Goal: Transaction & Acquisition: Purchase product/service

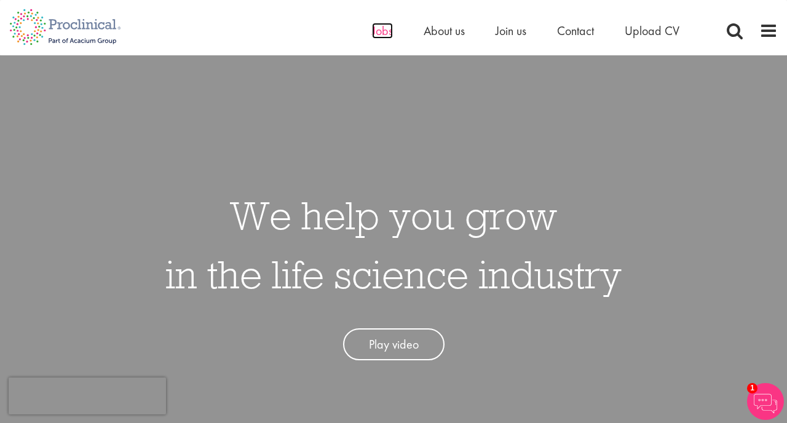
click at [383, 34] on span "Jobs" at bounding box center [382, 31] width 21 height 16
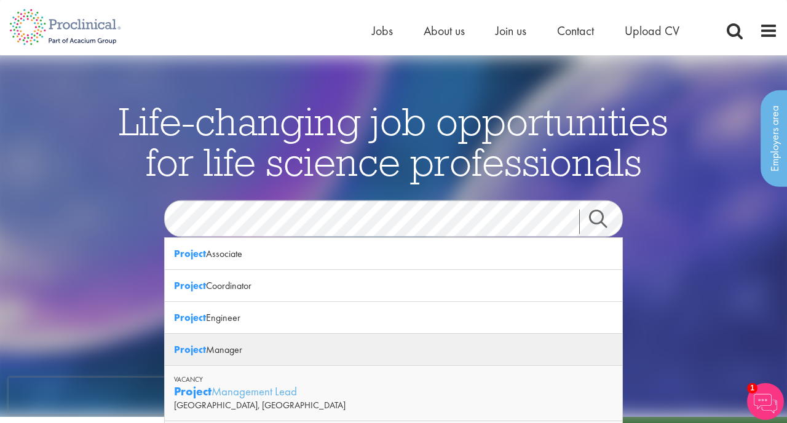
click at [230, 348] on div "Project Manager" at bounding box center [393, 350] width 457 height 32
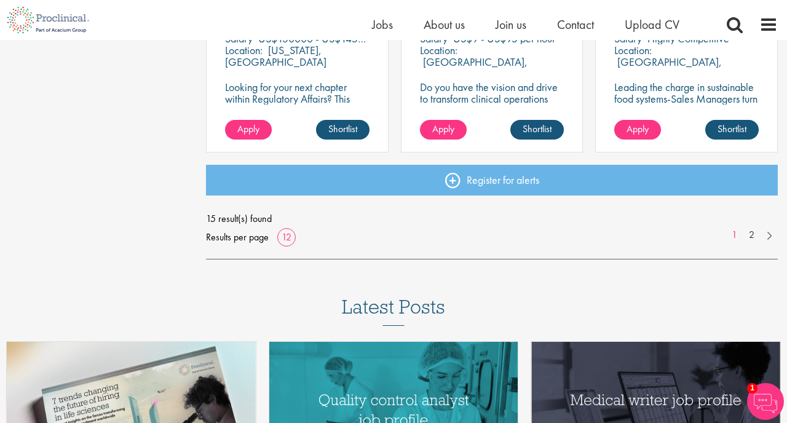
scroll to position [1008, 0]
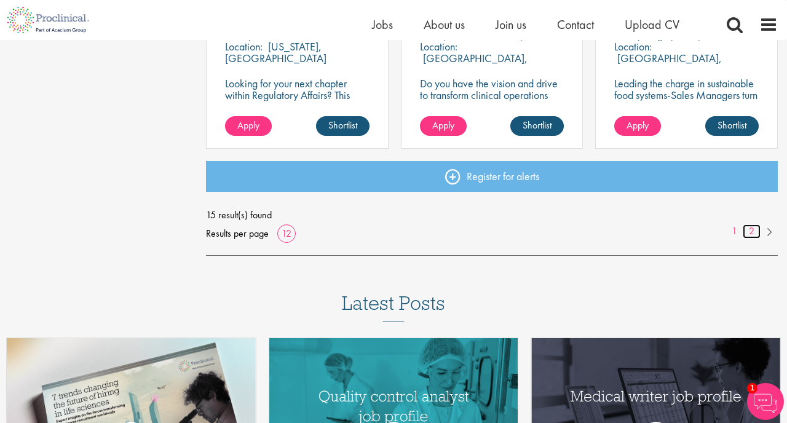
click at [751, 231] on link "2" at bounding box center [751, 231] width 18 height 14
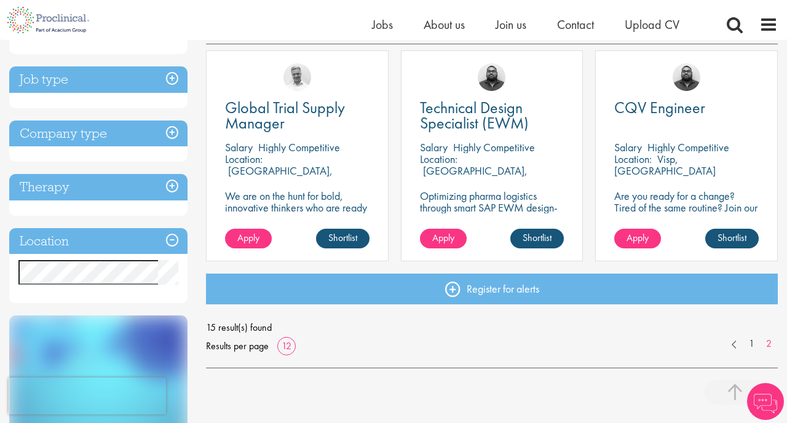
scroll to position [248, 0]
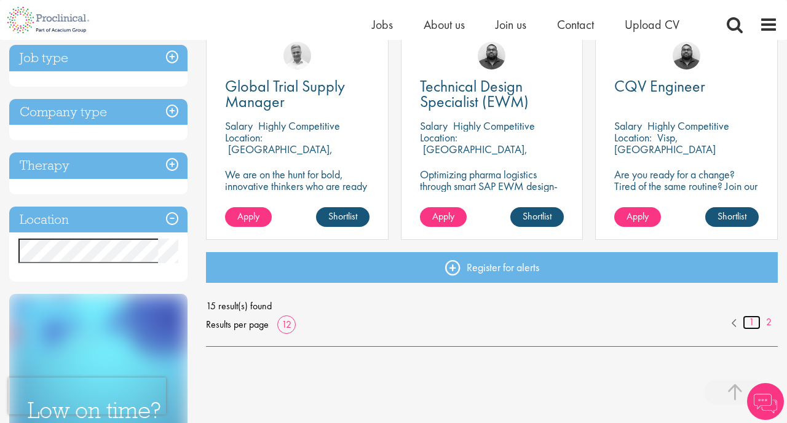
click at [753, 323] on link "1" at bounding box center [751, 322] width 18 height 14
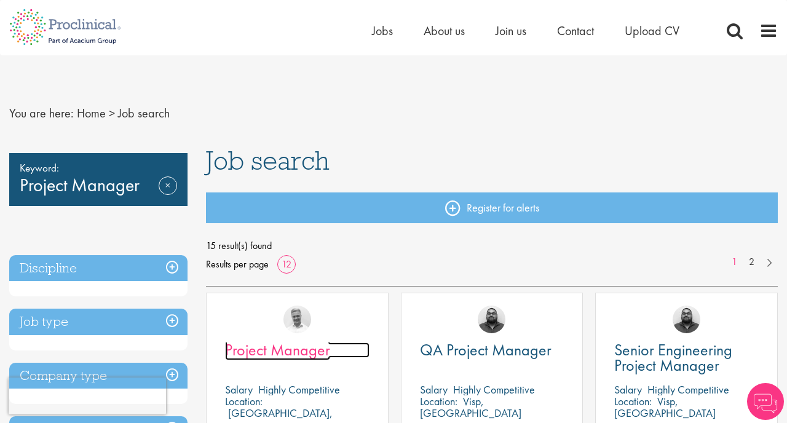
click at [307, 359] on span "Project Manager" at bounding box center [277, 349] width 105 height 21
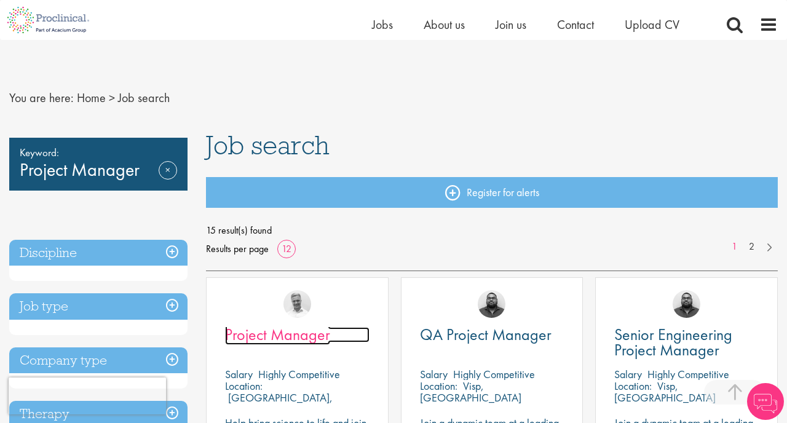
scroll to position [218, 0]
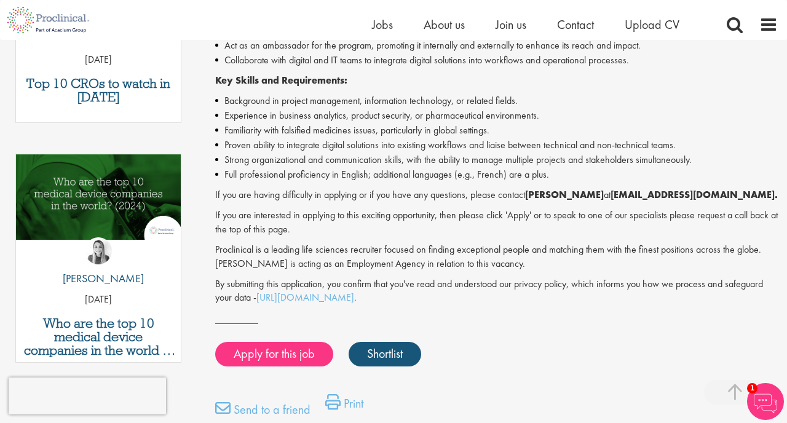
scroll to position [573, 0]
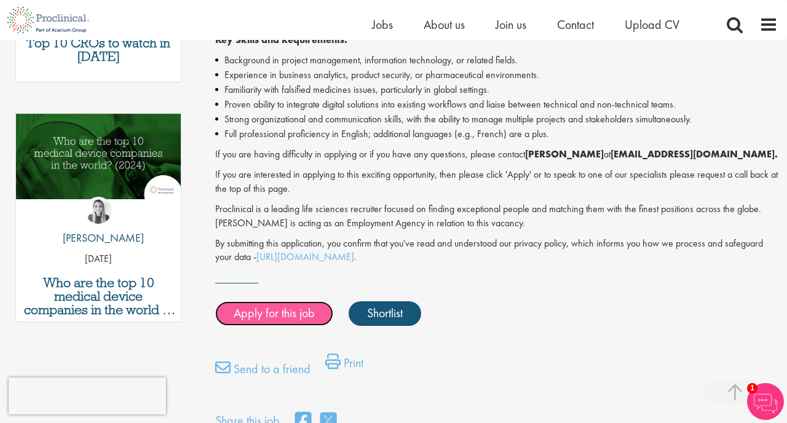
click at [288, 316] on link "Apply for this job" at bounding box center [274, 313] width 118 height 25
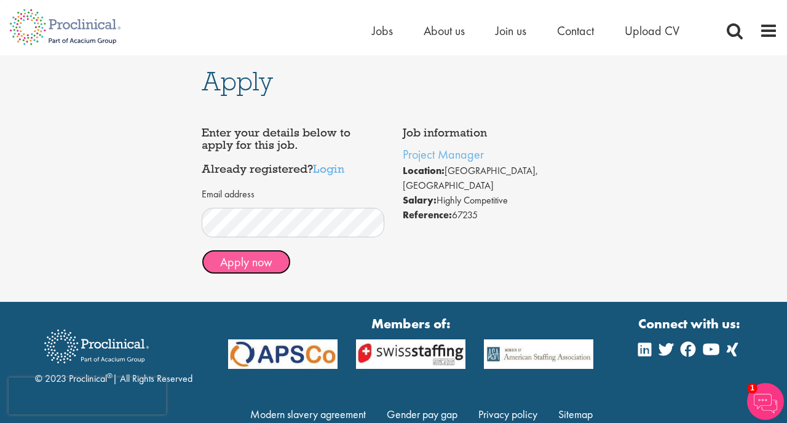
click at [265, 268] on button "Apply now" at bounding box center [246, 261] width 89 height 25
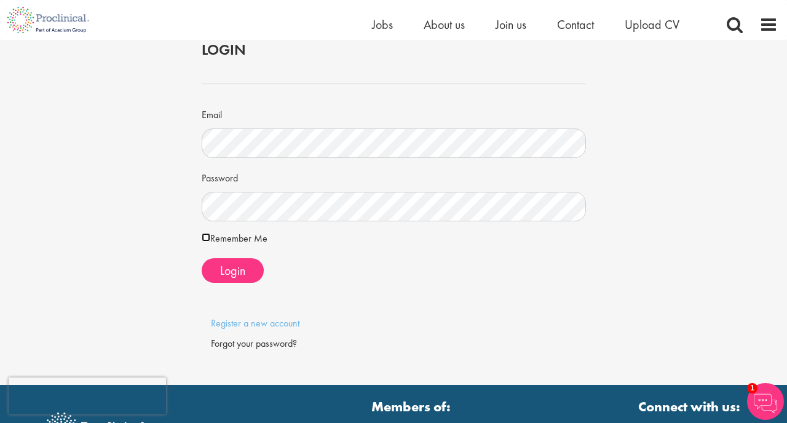
scroll to position [23, 0]
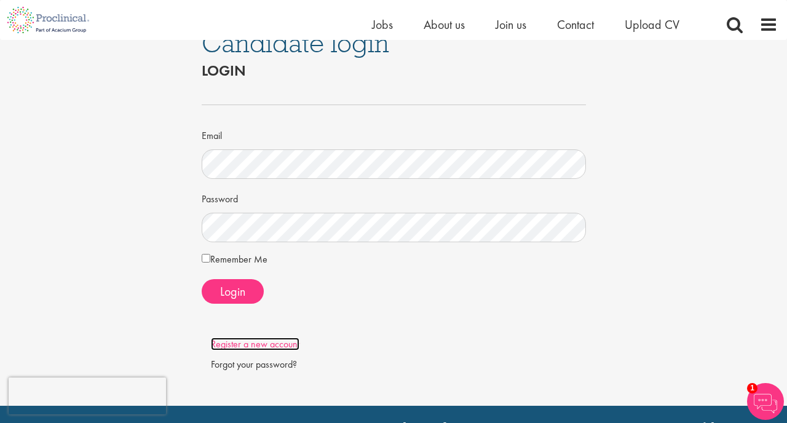
click at [272, 347] on link "Register a new account" at bounding box center [255, 343] width 88 height 13
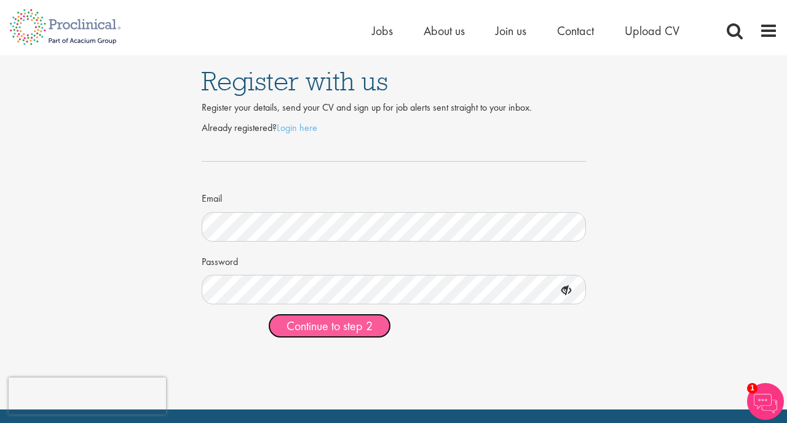
click at [344, 328] on span "Continue to step 2" at bounding box center [329, 326] width 86 height 16
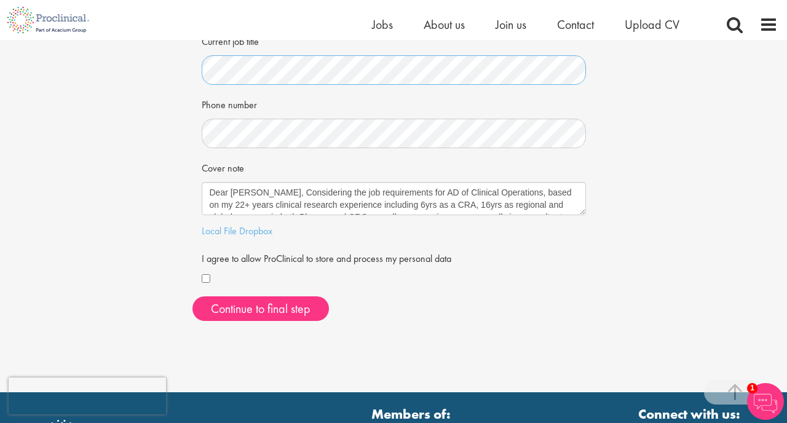
scroll to position [276, 0]
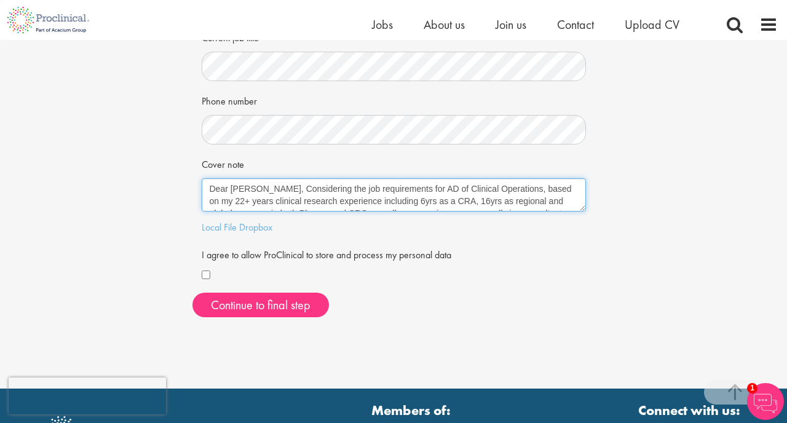
drag, startPoint x: 211, startPoint y: 187, endPoint x: 246, endPoint y: 187, distance: 35.6
click at [246, 187] on textarea "Dear [PERSON_NAME], Considering the job requirements for AD of Clinical Operati…" at bounding box center [394, 194] width 384 height 33
click at [234, 188] on textarea "Dear [PERSON_NAME], Considering the job requirements for AD of Clinical Operati…" at bounding box center [394, 194] width 384 height 33
click at [233, 188] on textarea "Dear [PERSON_NAME], Considering the job requirements for AD of Clinical Operati…" at bounding box center [394, 194] width 384 height 33
drag, startPoint x: 406, startPoint y: 188, endPoint x: 501, endPoint y: 187, distance: 95.3
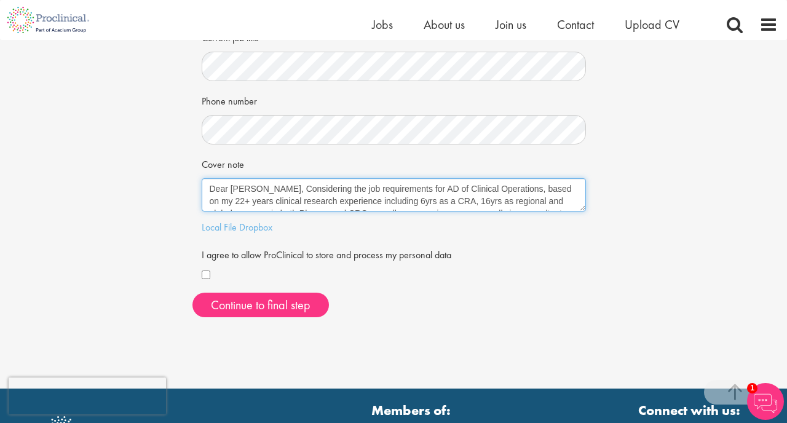
click at [501, 187] on textarea "Dear Troy, Considering the job requirements for AD of Clinical Operations, base…" at bounding box center [394, 194] width 384 height 33
type textarea "Dear Joshua, Considering the job requirements for PM, based on my 22+ years cli…"
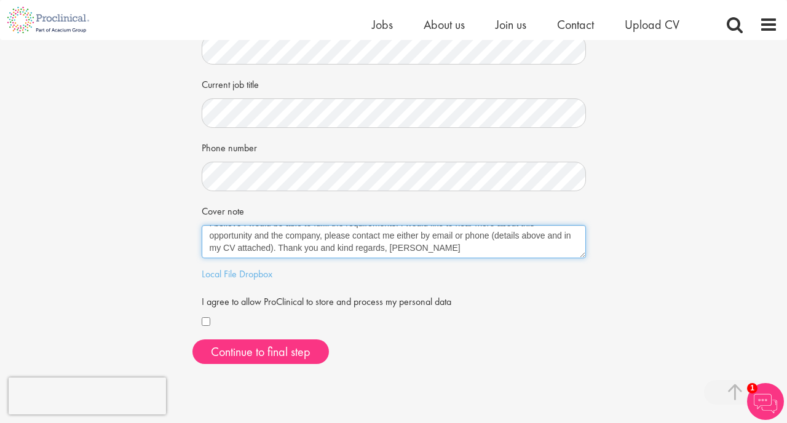
scroll to position [0, 0]
drag, startPoint x: 371, startPoint y: 248, endPoint x: 227, endPoint y: 200, distance: 151.8
click at [227, 225] on textarea "Dear Troy, Considering the job requirements for AD of Clinical Operations, base…" at bounding box center [394, 241] width 384 height 33
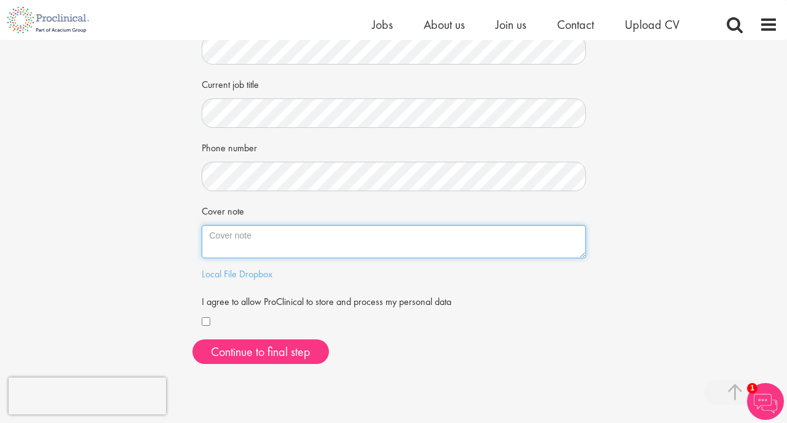
click at [314, 238] on textarea "Dear Troy, Considering the job requirements for AD of Clinical Operations, base…" at bounding box center [394, 241] width 384 height 33
paste textarea "Global Clinical Project Manager with 25+ years’ experience leading Phase I–III …"
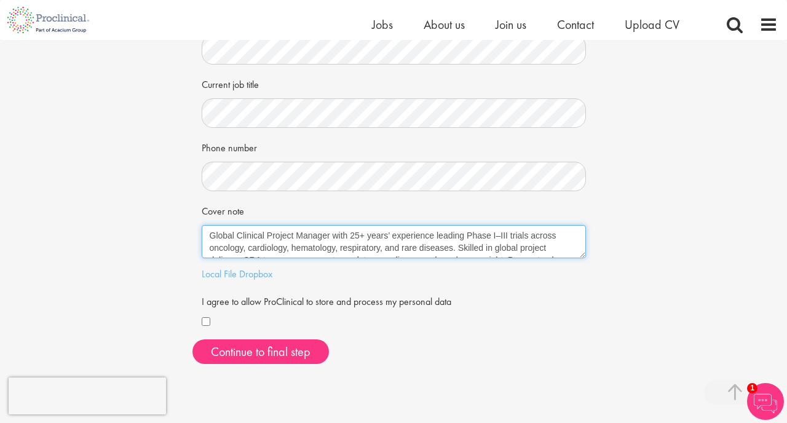
scroll to position [45, 0]
type textarea "Global Clinical Project Manager with 25+ years’ experience leading Phase I–III …"
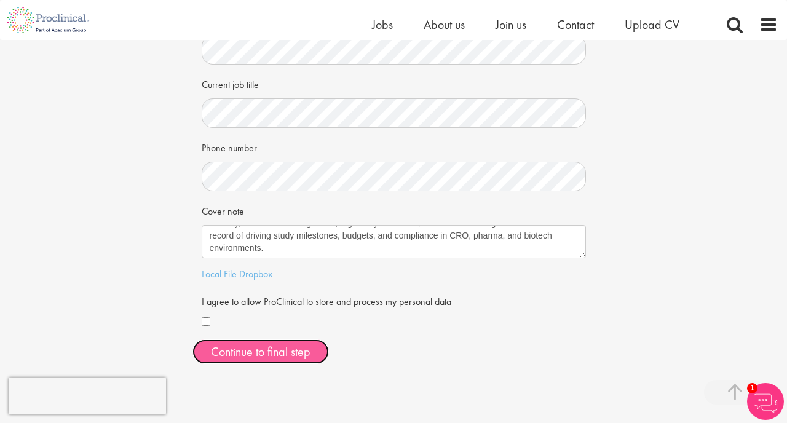
click at [277, 354] on button "Continue to final step" at bounding box center [260, 351] width 136 height 25
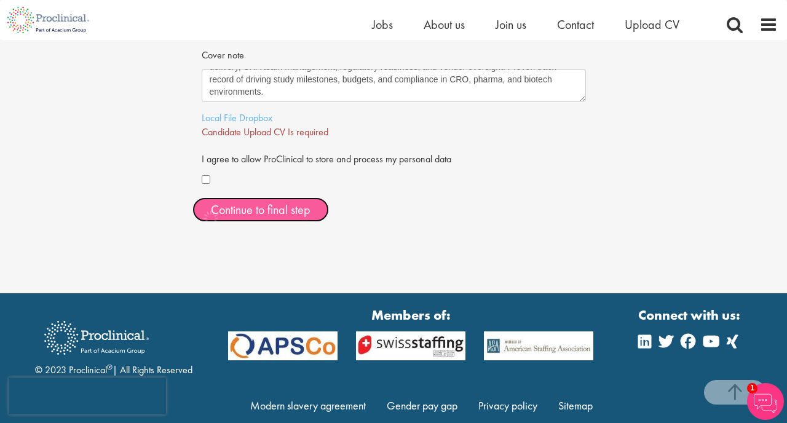
scroll to position [388, 0]
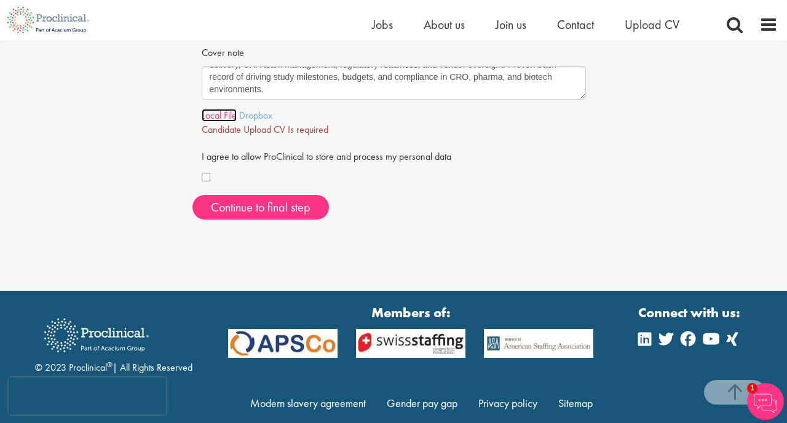
click at [236, 116] on link "Local File" at bounding box center [219, 115] width 35 height 13
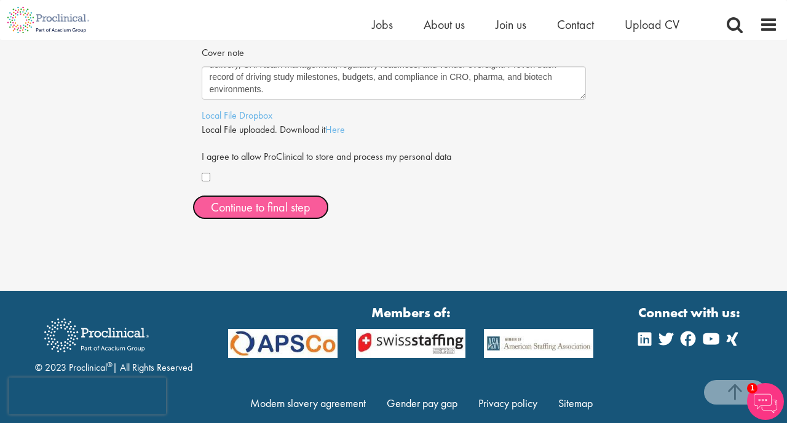
click at [288, 204] on span "Continue to final step" at bounding box center [261, 207] width 100 height 16
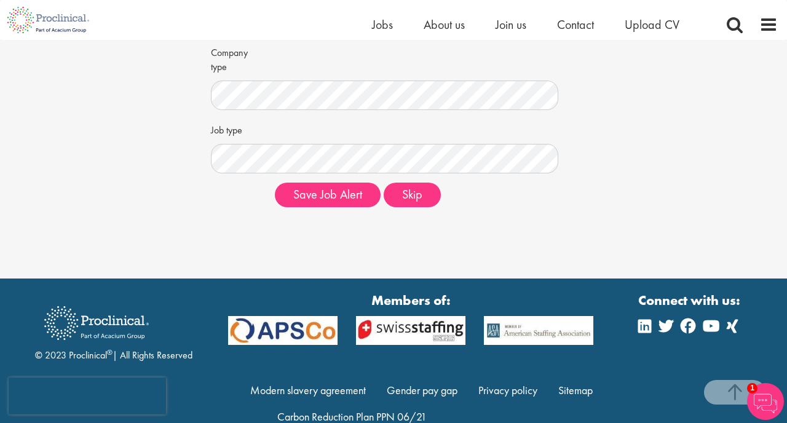
scroll to position [264, 0]
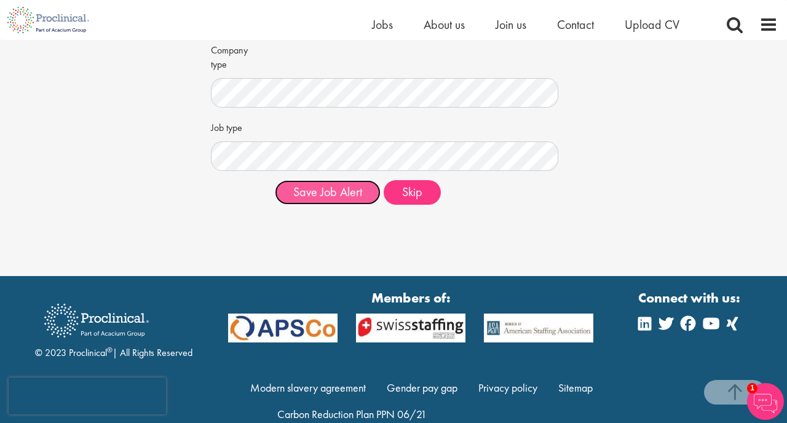
click at [331, 194] on button "Save Job Alert" at bounding box center [328, 192] width 106 height 25
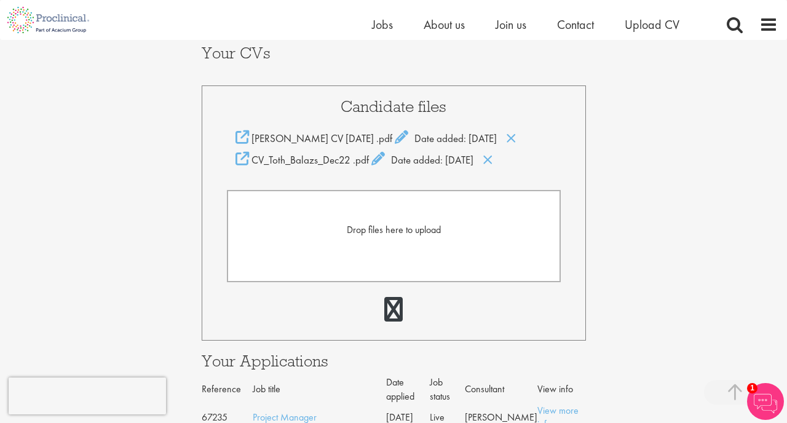
scroll to position [256, 0]
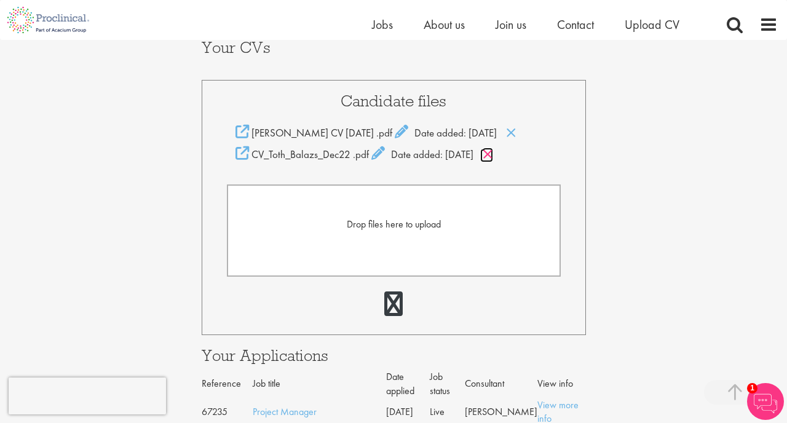
click at [493, 157] on icon at bounding box center [487, 154] width 10 height 14
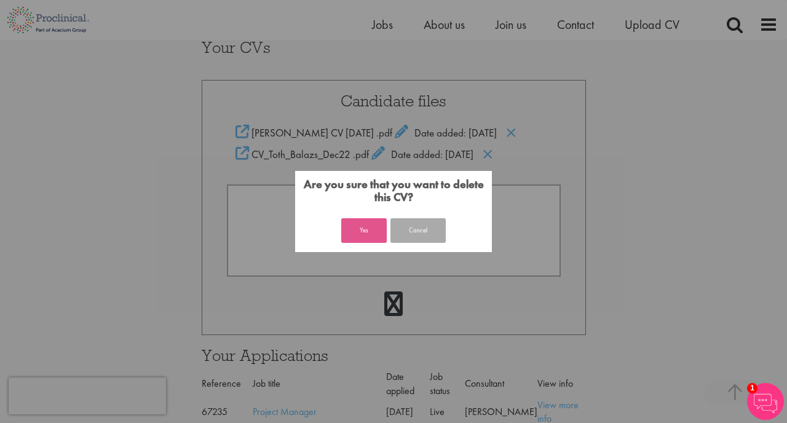
click at [380, 227] on button "Yes" at bounding box center [363, 230] width 45 height 25
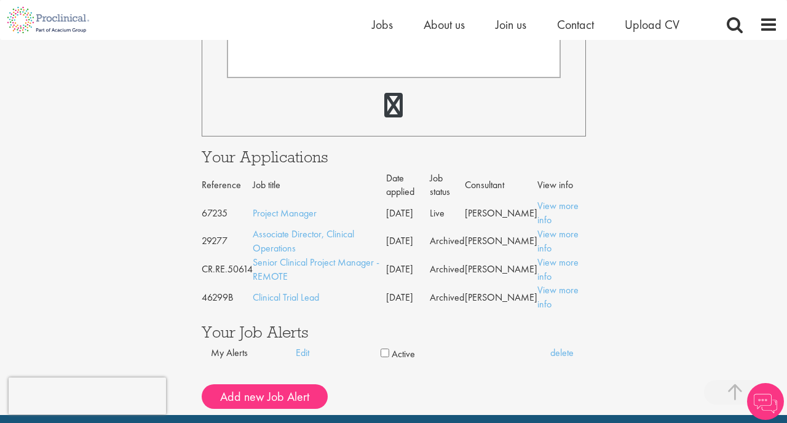
scroll to position [448, 0]
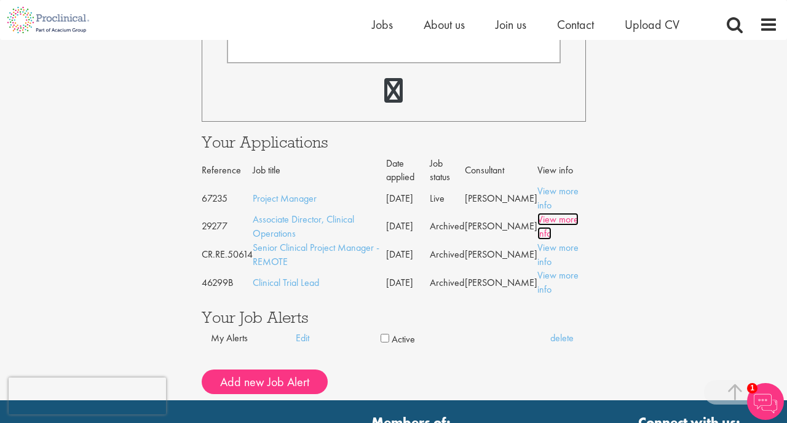
click at [561, 222] on link "View more info" at bounding box center [557, 226] width 41 height 27
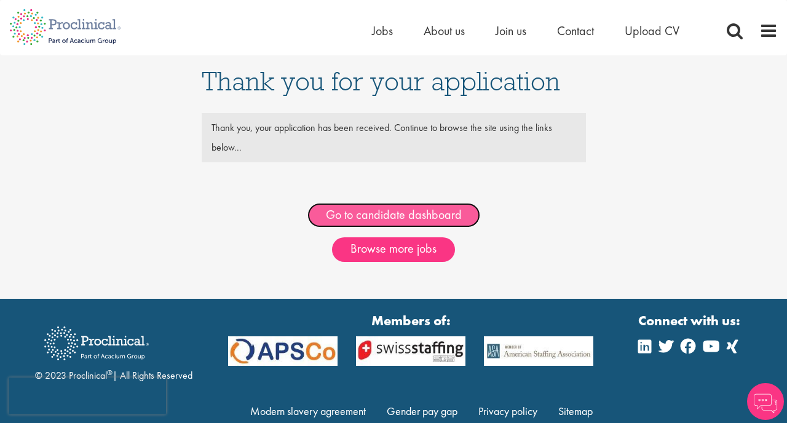
click at [424, 221] on link "Go to candidate dashboard" at bounding box center [393, 215] width 173 height 25
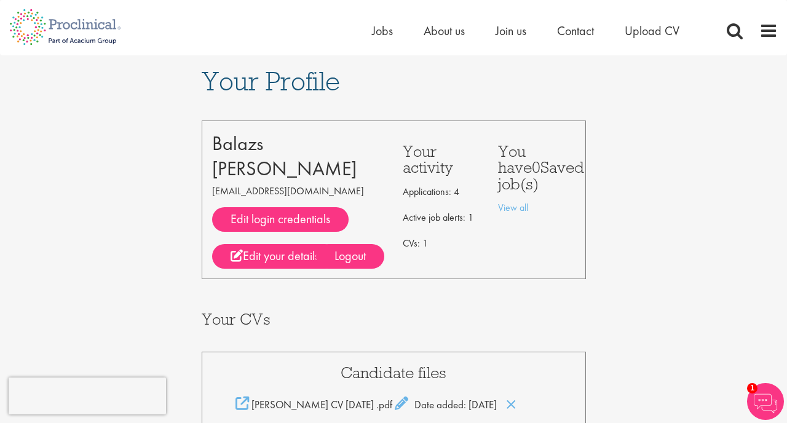
click at [381, 33] on span "Jobs" at bounding box center [382, 31] width 21 height 16
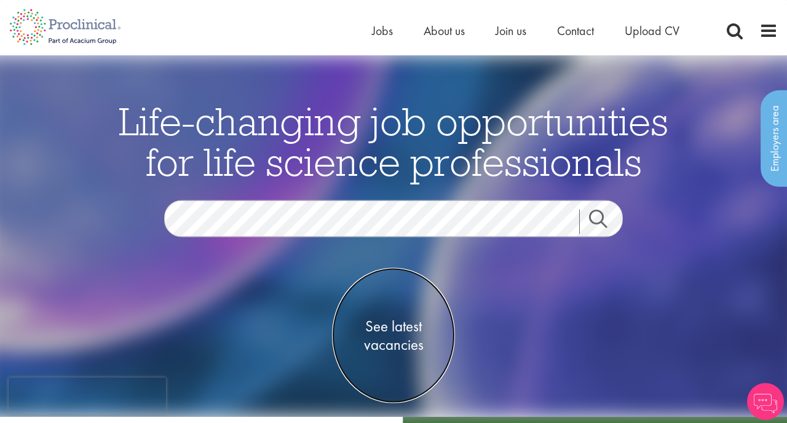
click at [394, 332] on span "See latest vacancies" at bounding box center [393, 335] width 123 height 37
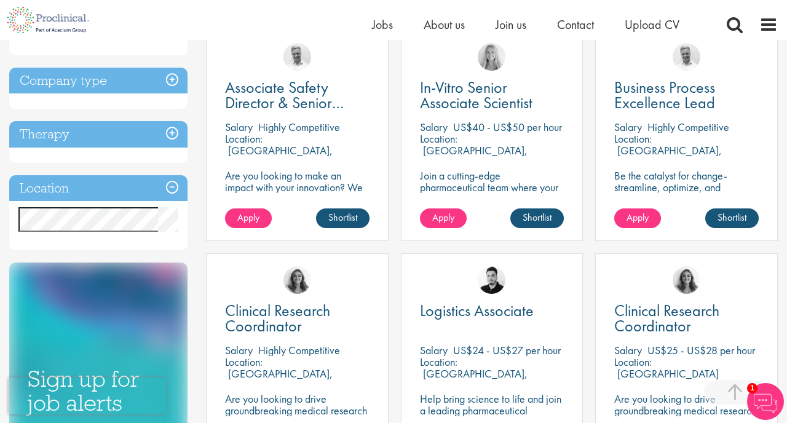
scroll to position [469, 0]
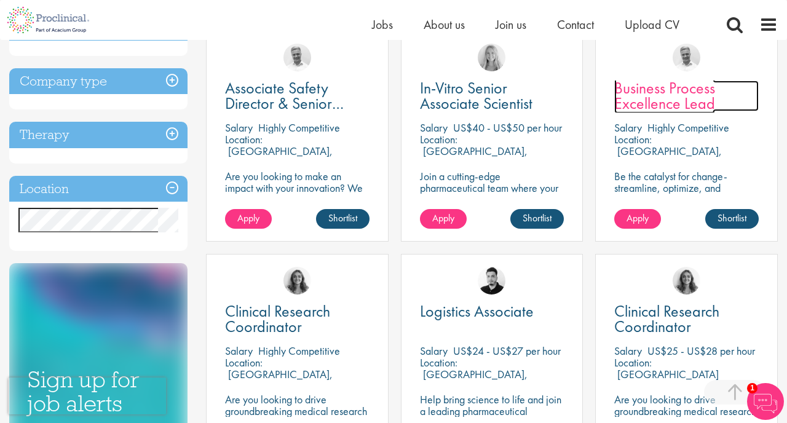
click at [664, 99] on span "Business Process Excellence Lead" at bounding box center [664, 95] width 101 height 36
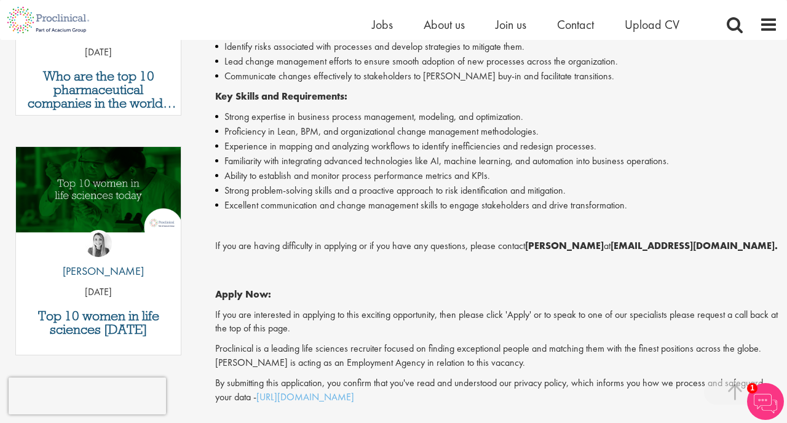
scroll to position [543, 0]
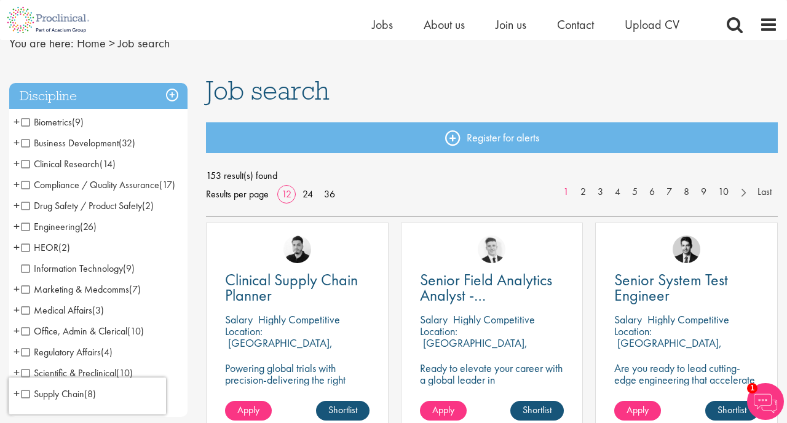
scroll to position [61, 0]
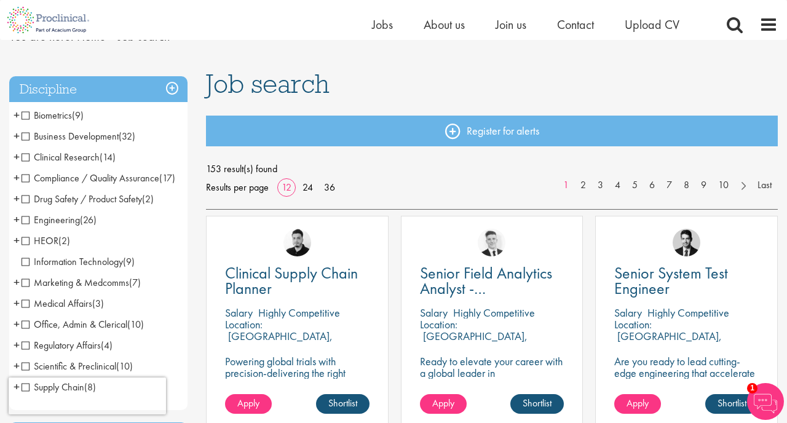
click at [26, 159] on span "Clinical Research" at bounding box center [61, 157] width 78 height 13
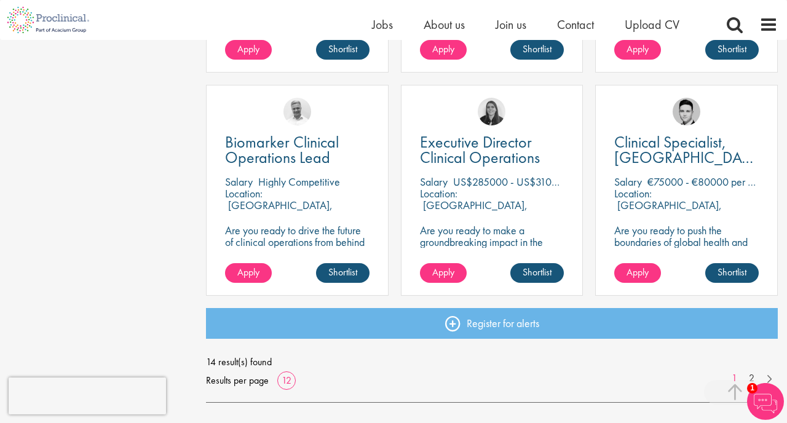
scroll to position [867, 0]
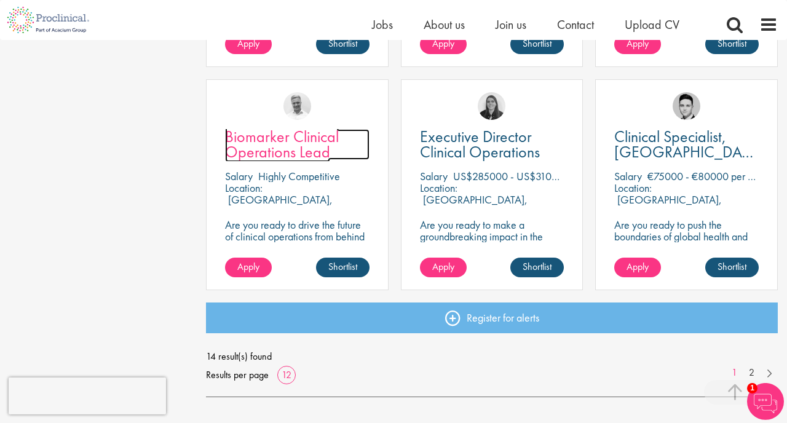
click at [279, 141] on span "Biomarker Clinical Operations Lead" at bounding box center [282, 144] width 114 height 36
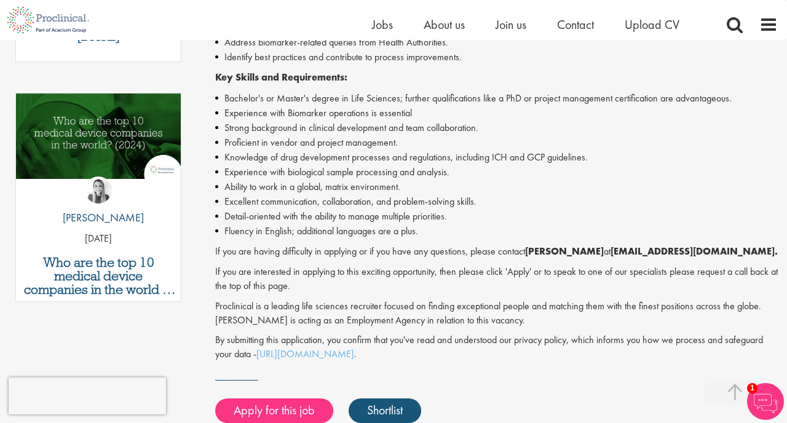
scroll to position [596, 0]
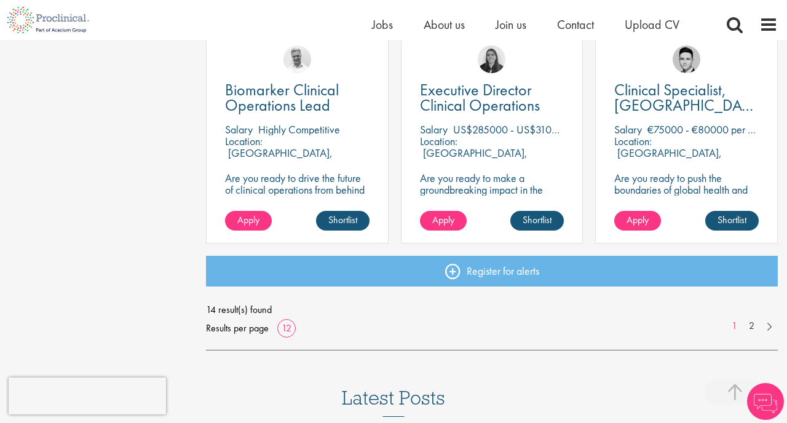
scroll to position [917, 0]
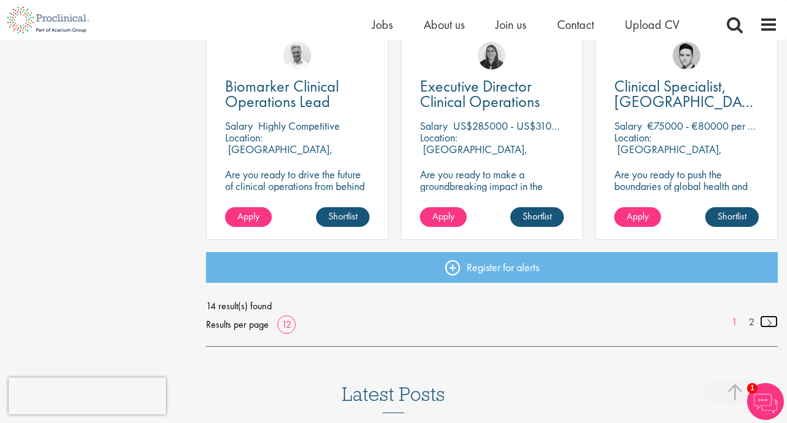
click at [771, 324] on link at bounding box center [769, 321] width 18 height 12
